Goal: Transaction & Acquisition: Download file/media

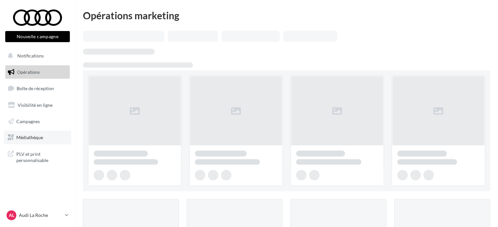
click at [38, 133] on link "Médiathèque" at bounding box center [37, 138] width 67 height 14
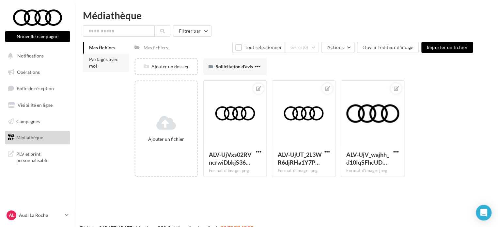
click at [108, 61] on span "Partagés avec moi" at bounding box center [103, 62] width 29 height 12
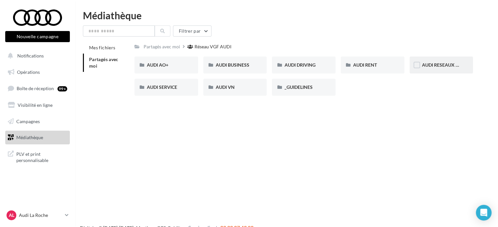
click at [439, 60] on div "AUDI RESEAUX SOCIAUX" at bounding box center [442, 64] width 64 height 17
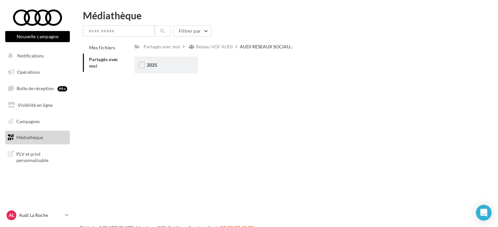
click at [149, 64] on span "2025" at bounding box center [152, 65] width 10 height 6
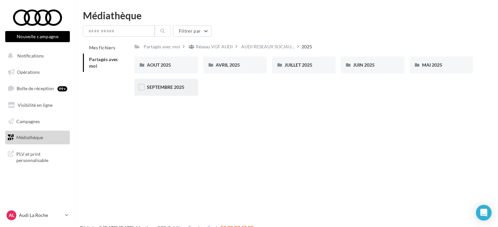
click at [171, 83] on div "SEPTEMBRE 2025" at bounding box center [166, 87] width 64 height 17
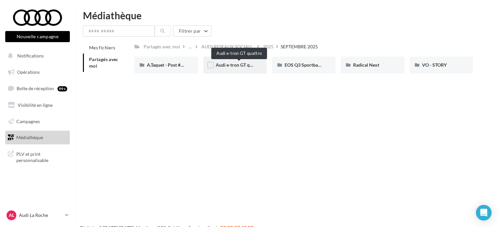
click at [235, 68] on span "Audi e-tron GT quattro" at bounding box center [239, 65] width 47 height 6
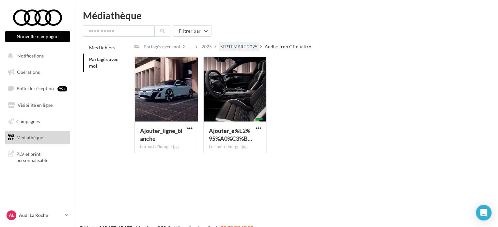
click at [243, 45] on div "SEPTEMBRE 2025" at bounding box center [238, 46] width 37 height 7
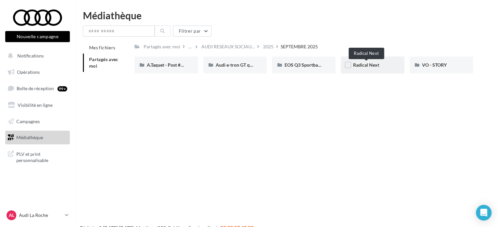
click at [372, 66] on span "Radical Next" at bounding box center [366, 65] width 26 height 6
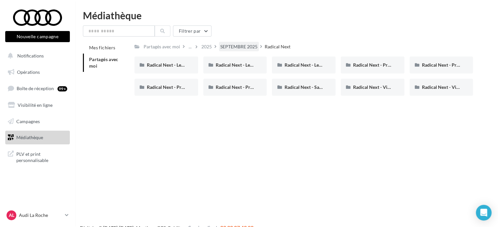
click at [236, 45] on div "SEPTEMBRE 2025" at bounding box center [238, 46] width 37 height 7
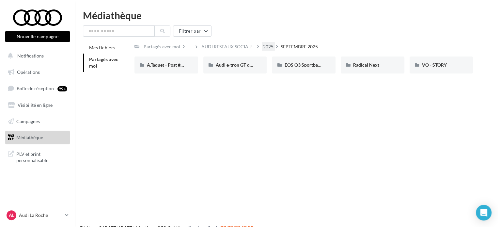
click at [265, 48] on div "2025" at bounding box center [268, 46] width 10 height 7
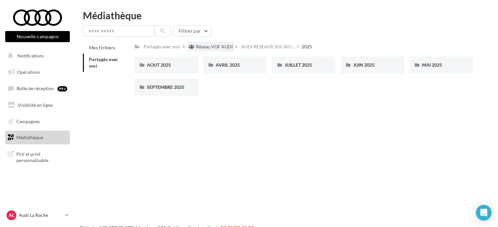
click at [218, 46] on div "Réseau VGF AUDI" at bounding box center [214, 46] width 37 height 7
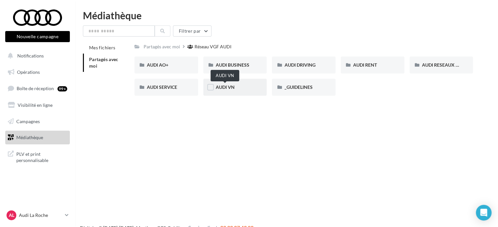
click at [234, 87] on span "AUDI VN" at bounding box center [225, 87] width 19 height 6
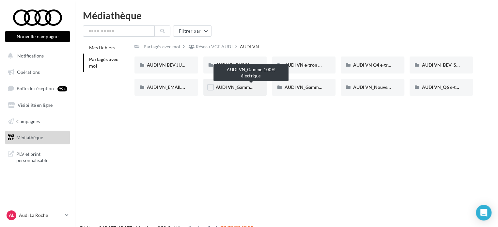
click at [240, 88] on span "AUDI VN_Gamme 100% électrique" at bounding box center [251, 87] width 70 height 6
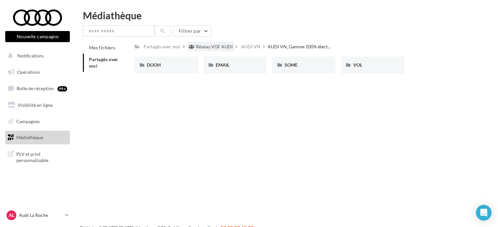
click at [208, 43] on div "Réseau VGF AUDI" at bounding box center [210, 46] width 47 height 9
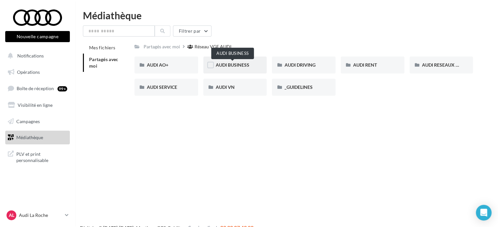
click at [231, 66] on span "AUDI BUSINESS" at bounding box center [233, 65] width 34 height 6
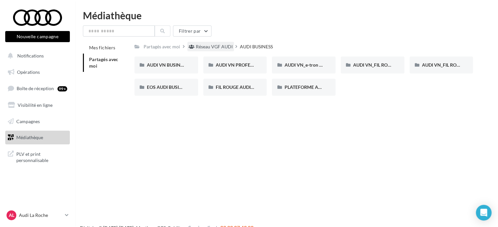
click at [202, 46] on div "Réseau VGF AUDI" at bounding box center [214, 46] width 37 height 7
click at [129, 33] on input "text" at bounding box center [119, 30] width 72 height 11
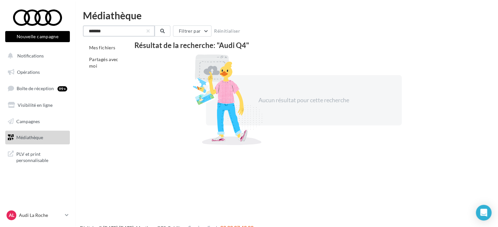
click at [110, 34] on input "*******" at bounding box center [119, 30] width 72 height 11
type input "**"
click at [96, 68] on span "Partagés avec moi" at bounding box center [103, 62] width 29 height 12
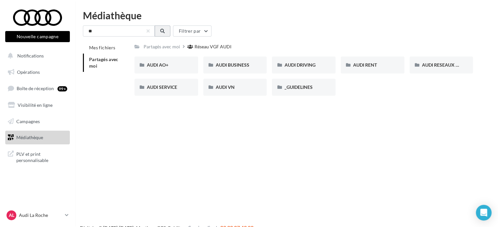
click at [167, 34] on button at bounding box center [163, 30] width 16 height 11
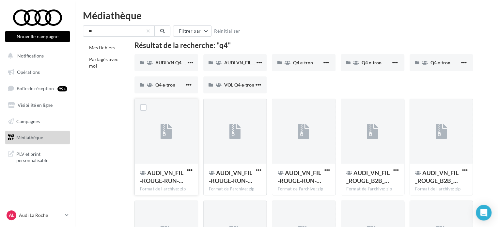
click at [190, 170] on span "button" at bounding box center [190, 170] width 6 height 6
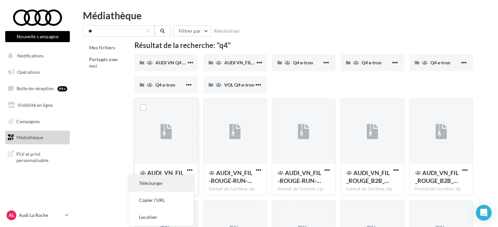
click at [178, 179] on button "Télécharger" at bounding box center [161, 183] width 65 height 17
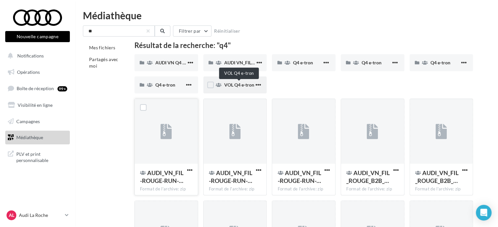
click at [241, 85] on span "VOL Q4 e-tron" at bounding box center [239, 85] width 30 height 6
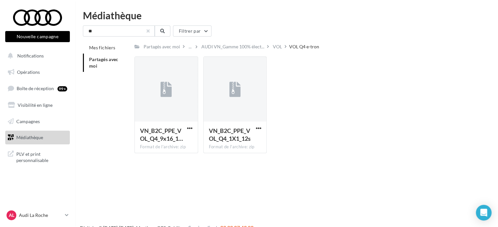
click at [147, 31] on button "button" at bounding box center [148, 31] width 3 height 3
click at [115, 61] on span "Partagés avec moi" at bounding box center [103, 62] width 29 height 12
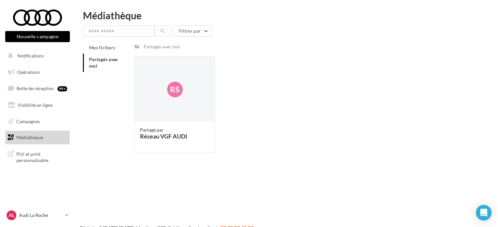
click at [23, 136] on span "Médiathèque" at bounding box center [29, 137] width 27 height 6
click at [159, 139] on div "Réseau VGF AUDI" at bounding box center [175, 136] width 70 height 6
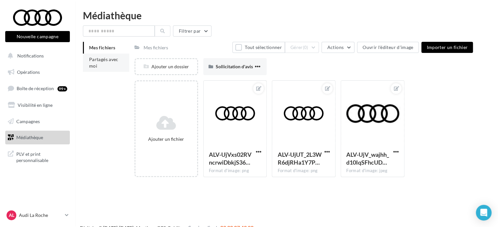
click at [119, 63] on li "Partagés avec moi" at bounding box center [106, 63] width 46 height 18
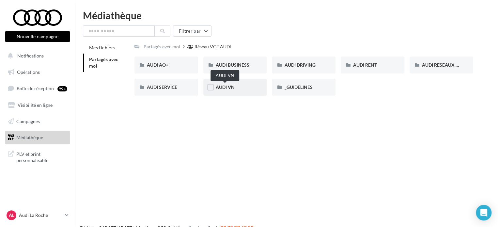
click at [235, 90] on div "AUDI VN" at bounding box center [235, 87] width 39 height 7
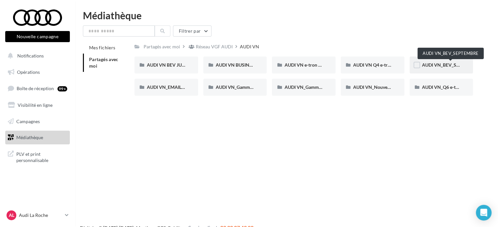
click at [442, 68] on span "AUDI VN_BEV_SEPTEMBRE" at bounding box center [451, 65] width 58 height 6
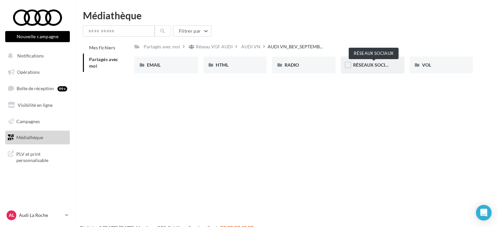
click at [369, 63] on span "RÉSEAUX SOCIAUX" at bounding box center [374, 65] width 42 height 6
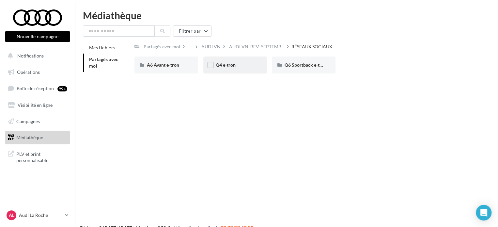
click at [236, 62] on div "Q4 e-tron" at bounding box center [235, 65] width 39 height 7
click at [175, 69] on div "CARROUSEL" at bounding box center [166, 64] width 64 height 17
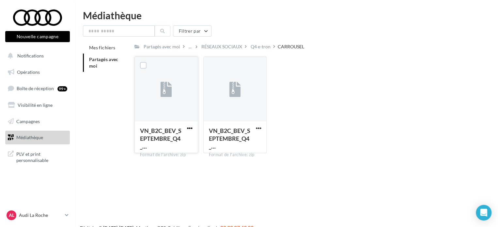
click at [189, 127] on span "button" at bounding box center [190, 128] width 6 height 6
click at [167, 142] on button "Télécharger" at bounding box center [161, 140] width 65 height 17
click at [252, 49] on div "Q4 e-tron" at bounding box center [261, 46] width 20 height 7
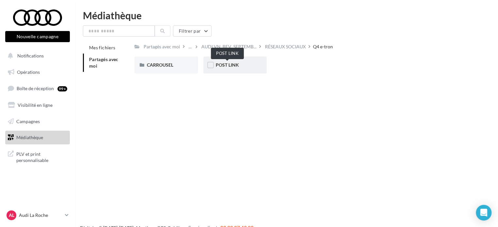
click at [230, 66] on span "POST LINK" at bounding box center [227, 65] width 23 height 6
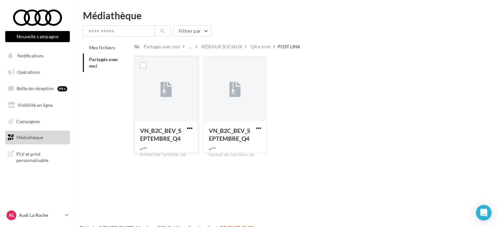
click at [192, 127] on span "button" at bounding box center [190, 128] width 6 height 6
click at [255, 49] on div "Q4 e-tron" at bounding box center [261, 46] width 20 height 7
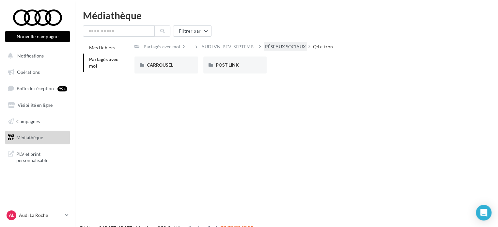
click at [266, 47] on div "RÉSEAUX SOCIAUX" at bounding box center [285, 46] width 41 height 7
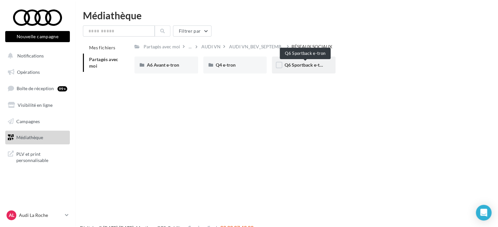
click at [297, 67] on span "Q6 Sportback e-tron" at bounding box center [305, 65] width 42 height 6
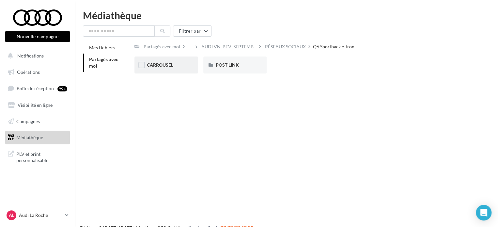
click at [174, 65] on div "CARROUSEL" at bounding box center [166, 65] width 39 height 7
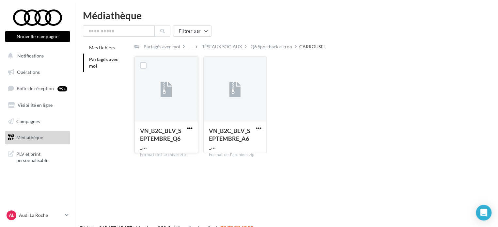
click at [189, 127] on span "button" at bounding box center [190, 128] width 6 height 6
click at [164, 143] on button "Télécharger" at bounding box center [161, 140] width 65 height 17
click at [259, 129] on span "button" at bounding box center [259, 128] width 6 height 6
click at [238, 138] on button "Télécharger" at bounding box center [229, 140] width 65 height 17
click at [285, 49] on div "Q6 Sportback e-tron" at bounding box center [271, 46] width 41 height 7
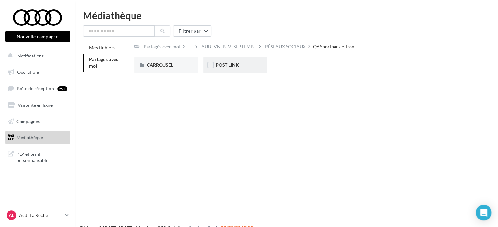
click at [237, 71] on div "POST LINK" at bounding box center [235, 64] width 64 height 17
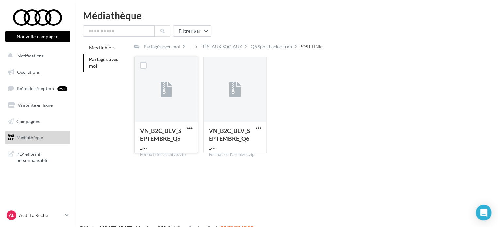
click at [186, 127] on button "button" at bounding box center [190, 128] width 8 height 7
click at [179, 139] on button "Télécharger" at bounding box center [161, 140] width 65 height 17
click at [189, 128] on span "button" at bounding box center [190, 128] width 6 height 6
click at [176, 137] on button "Télécharger" at bounding box center [161, 140] width 65 height 17
click at [33, 220] on link "AL Audi La Roche audi-saor-85000" at bounding box center [37, 215] width 65 height 12
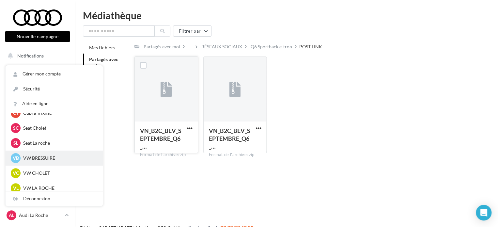
scroll to position [98, 0]
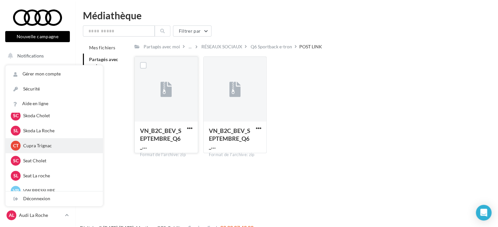
click at [46, 148] on p "Cupra Trignac" at bounding box center [59, 145] width 72 height 7
